Goal: Check status: Check status

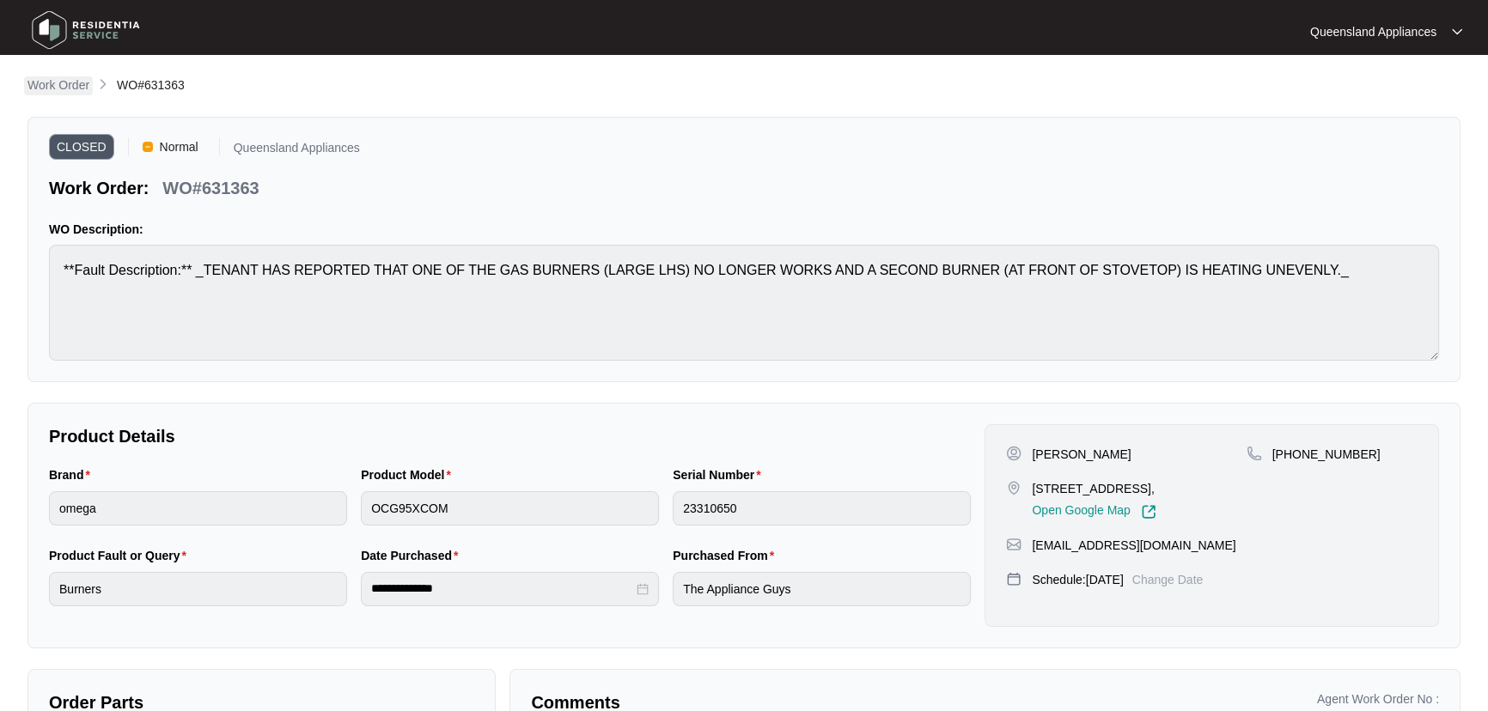
click at [45, 83] on p "Work Order" at bounding box center [58, 84] width 62 height 17
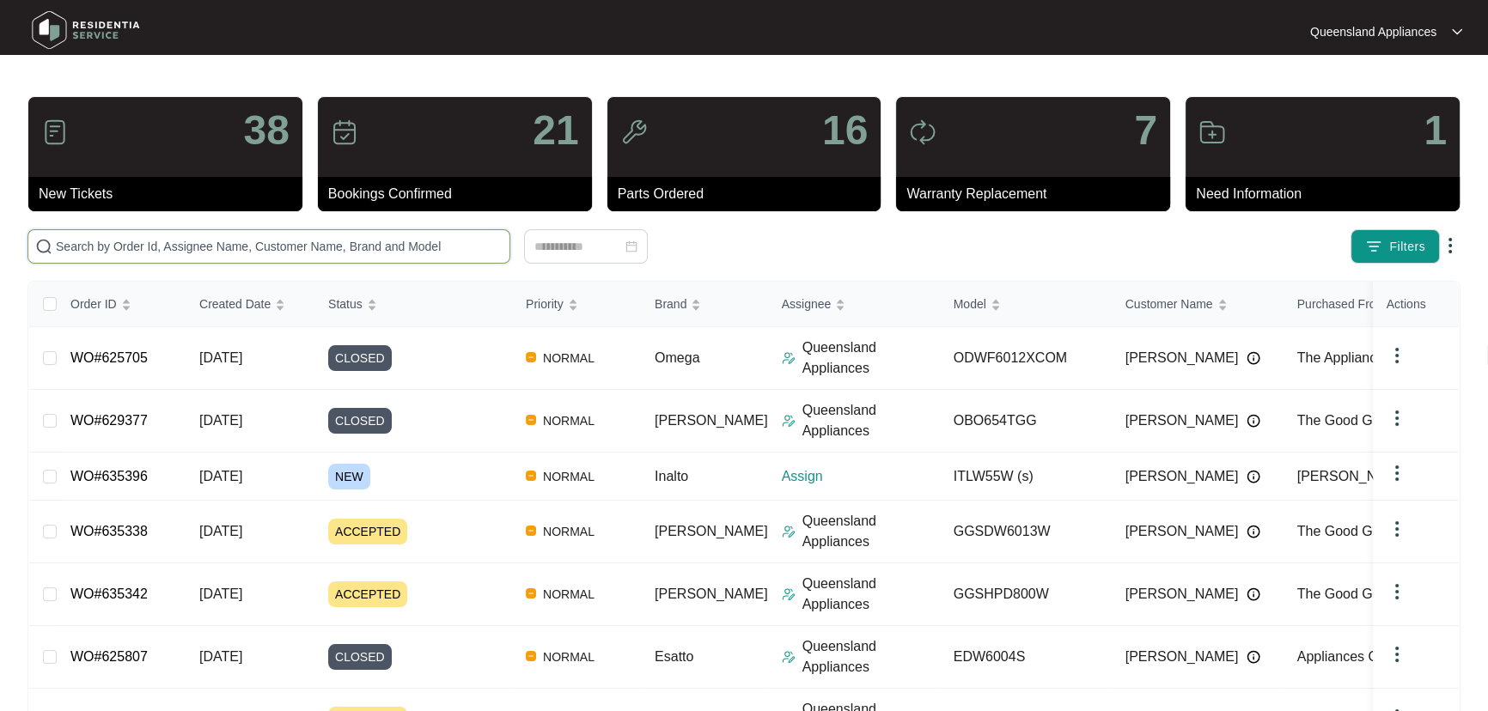
click at [217, 243] on input "text" at bounding box center [279, 246] width 447 height 19
paste input "629543"
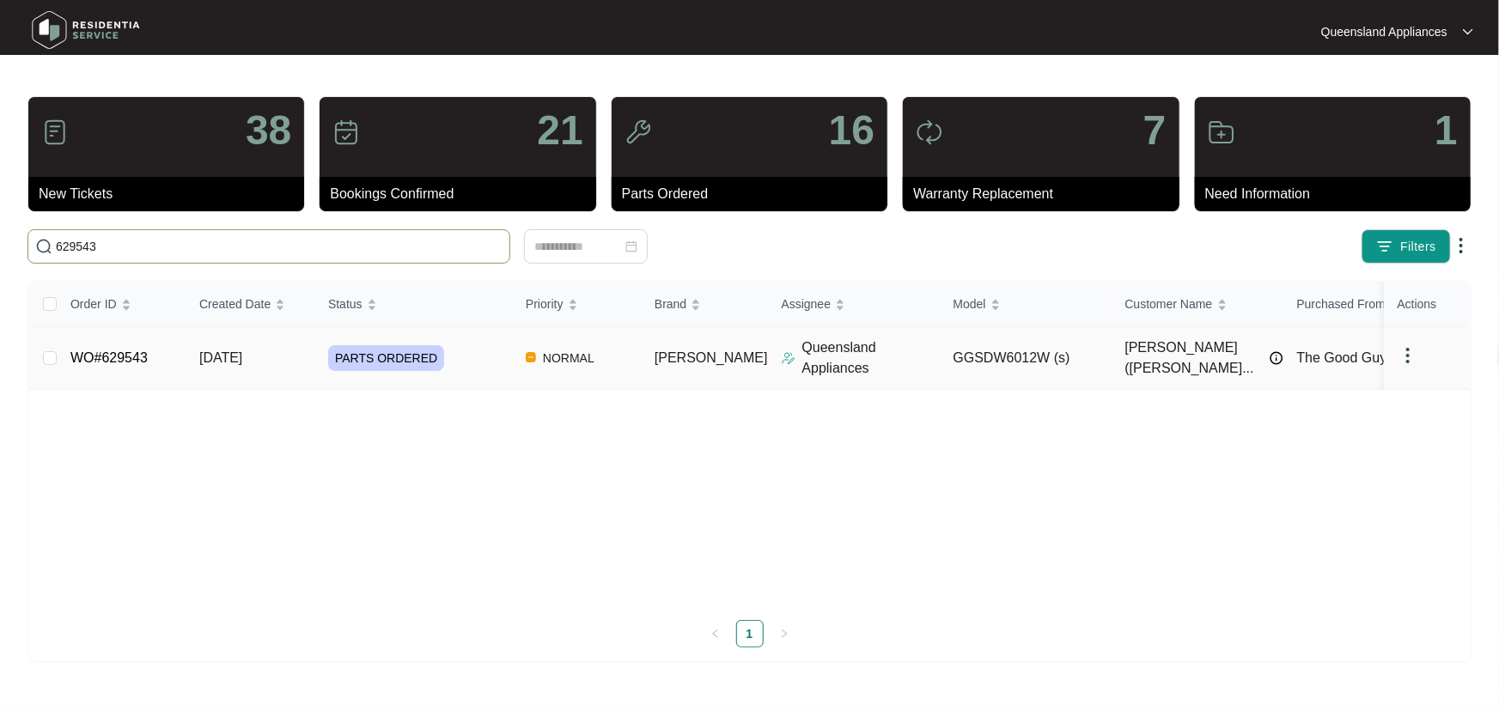
type input "629543"
click at [464, 345] on div "PARTS ORDERED" at bounding box center [420, 358] width 184 height 26
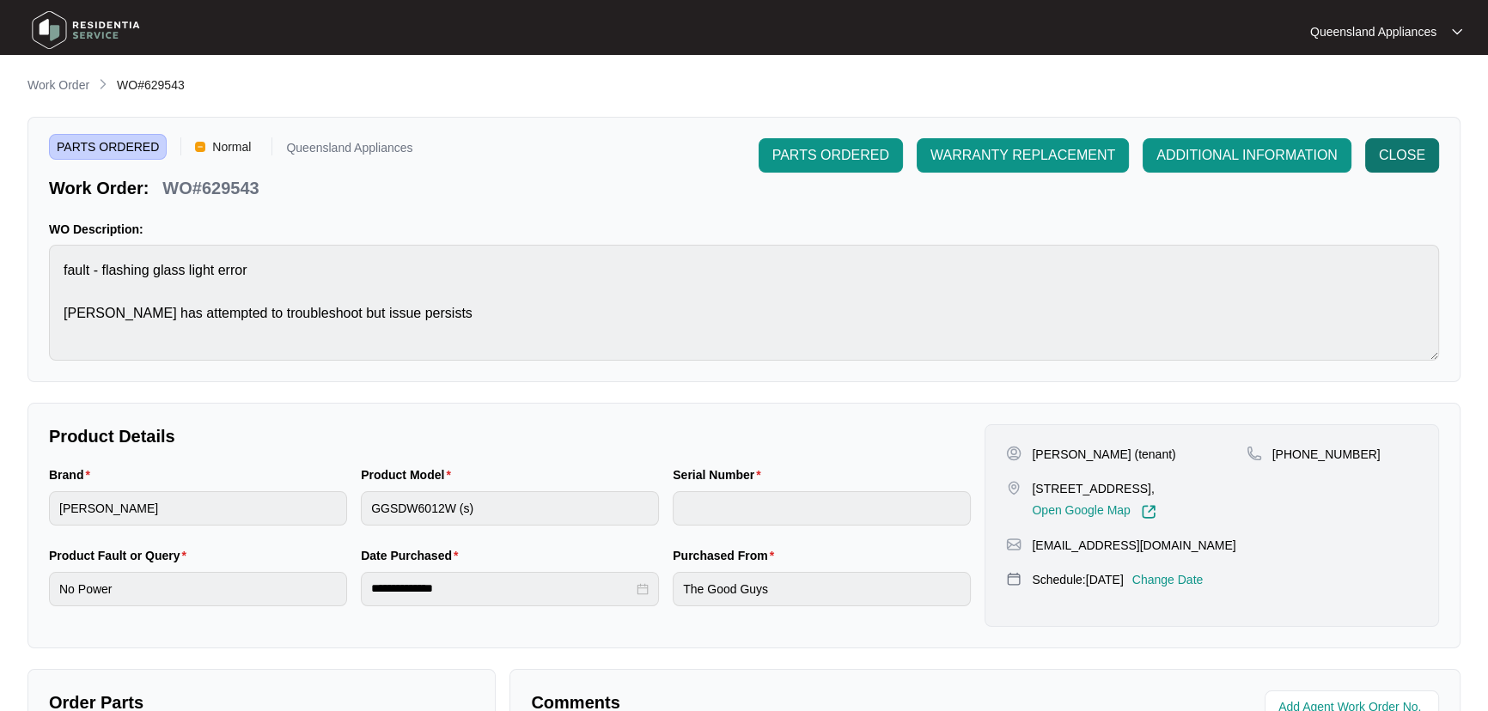
click at [1413, 151] on span "CLOSE" at bounding box center [1402, 155] width 46 height 21
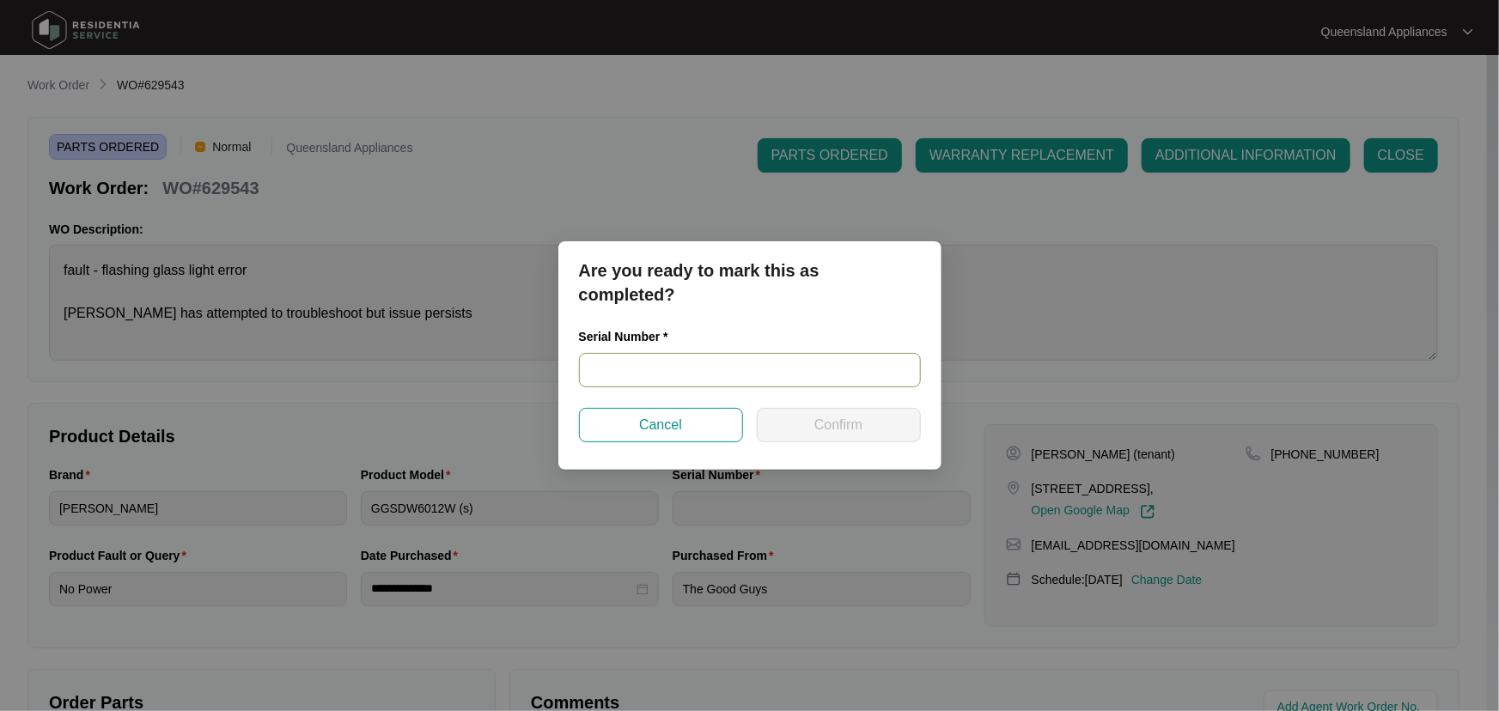
click at [686, 369] on input "text" at bounding box center [750, 370] width 342 height 34
paste input "24053018060200076"
type input "24053018060200076"
click at [881, 421] on button "Confirm" at bounding box center [839, 425] width 164 height 34
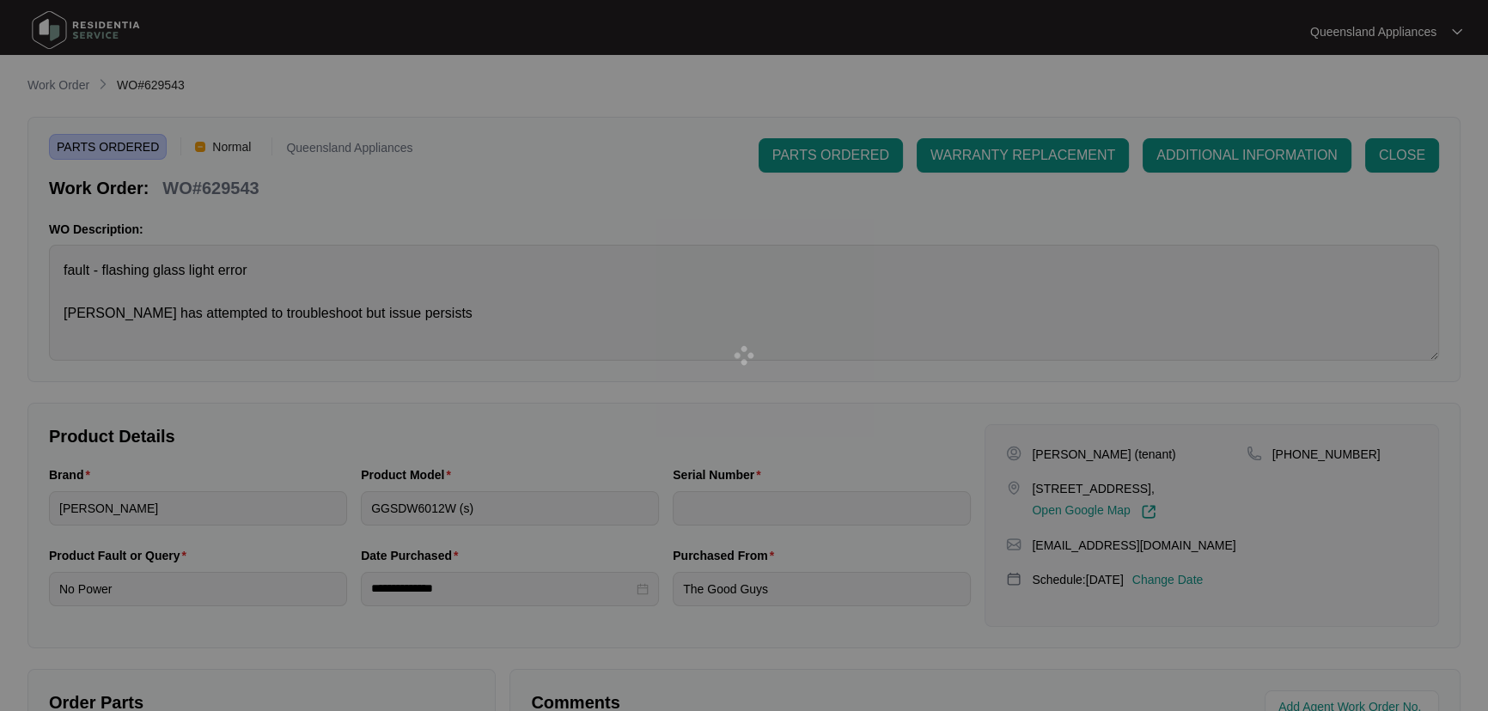
type input "24053018060200076"
